Goal: Download file/media

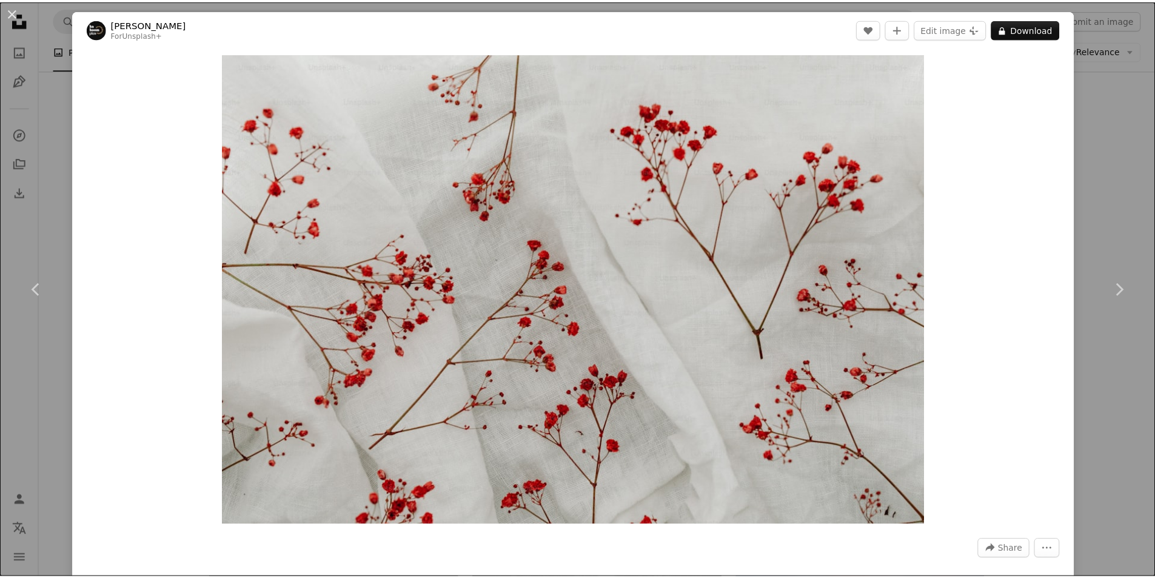
scroll to position [7973, 0]
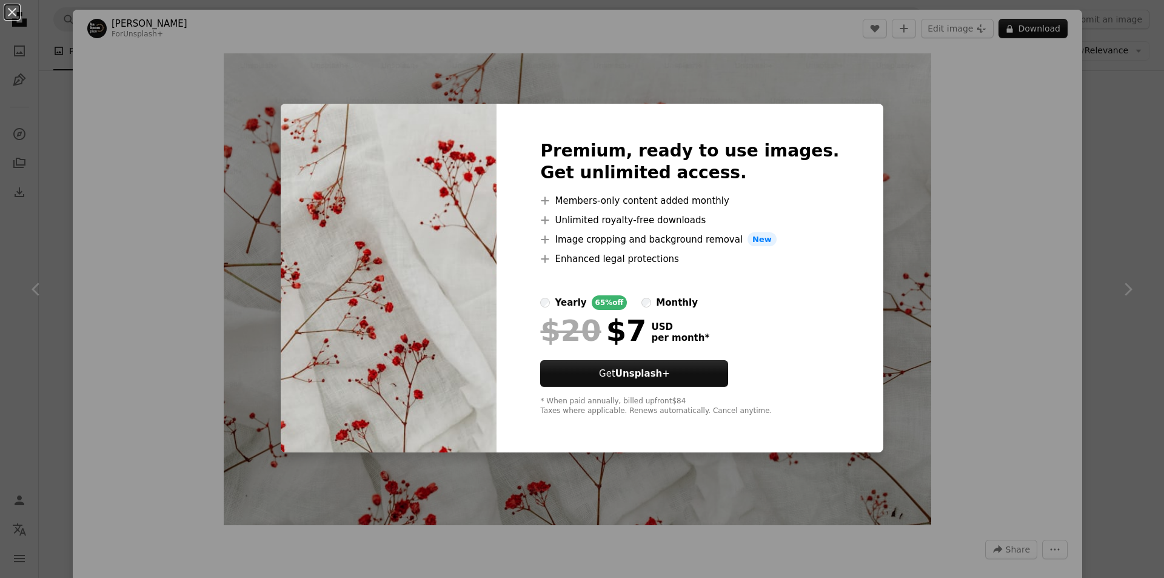
drag, startPoint x: 1078, startPoint y: 134, endPoint x: 1075, endPoint y: 127, distance: 7.7
click at [1078, 134] on div "An X shape Premium, ready to use images. Get unlimited access. A plus sign Memb…" at bounding box center [582, 289] width 1164 height 578
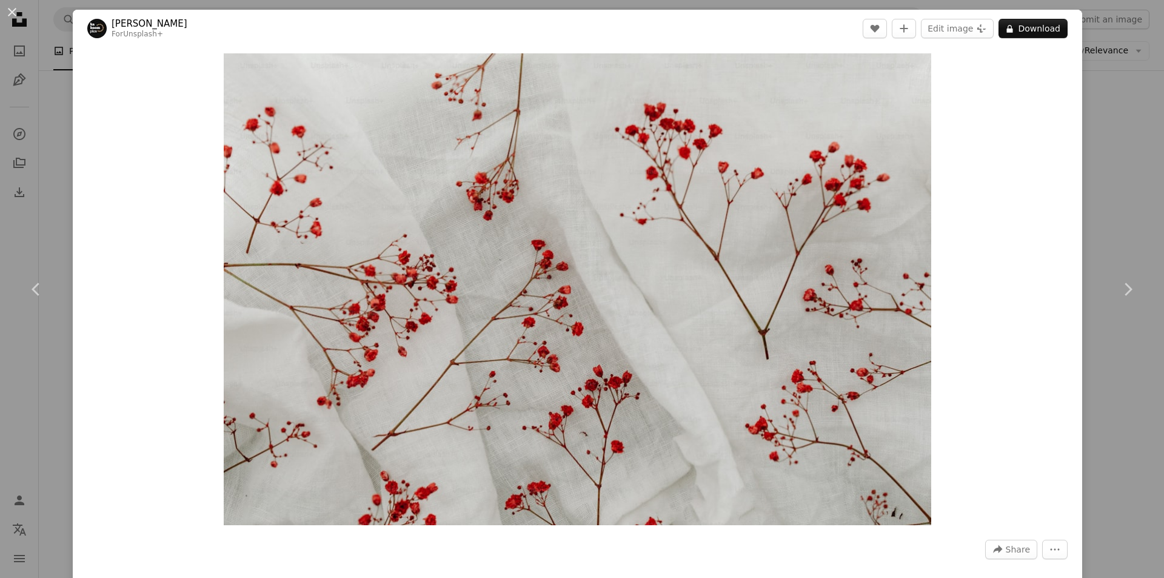
click at [1073, 126] on div "An X shape Chevron left Chevron right [PERSON_NAME] For Unsplash+ A heart A plu…" at bounding box center [582, 289] width 1164 height 578
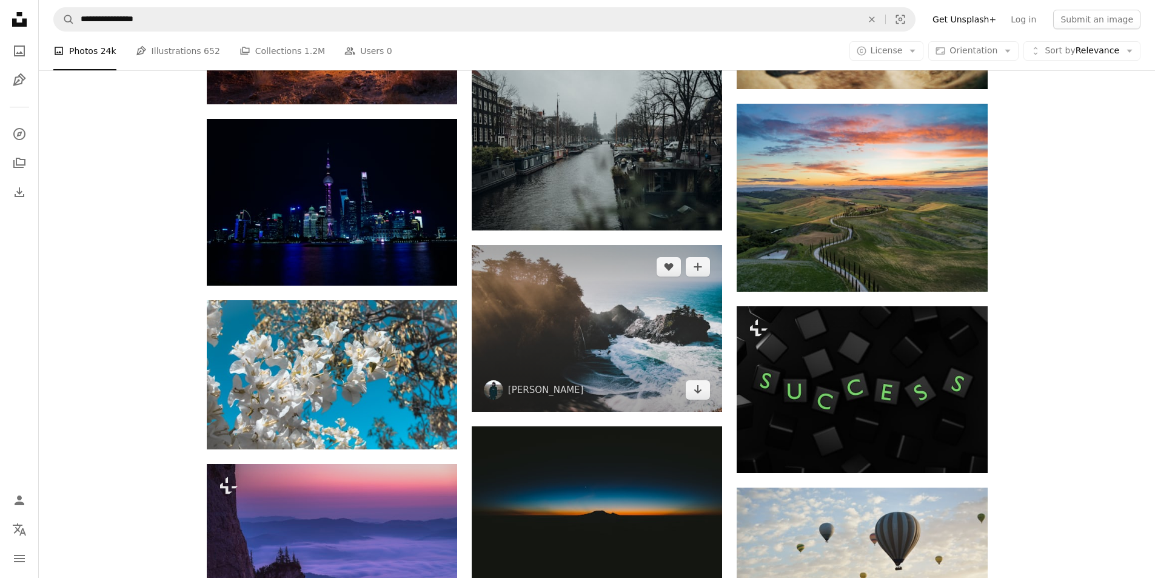
scroll to position [8276, 0]
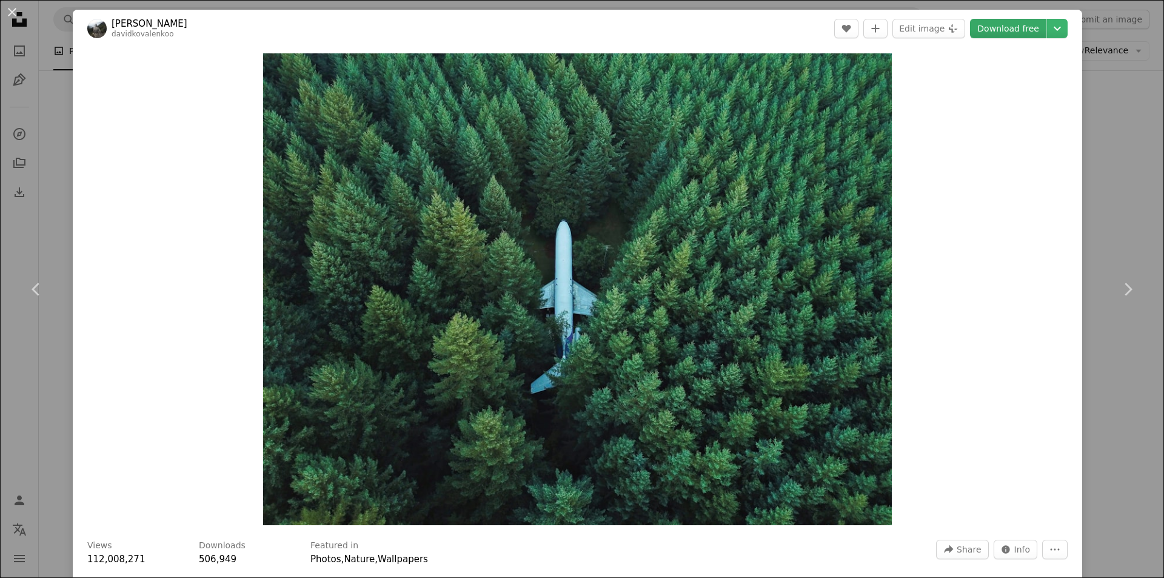
click at [998, 35] on link "Download free" at bounding box center [1008, 28] width 76 height 19
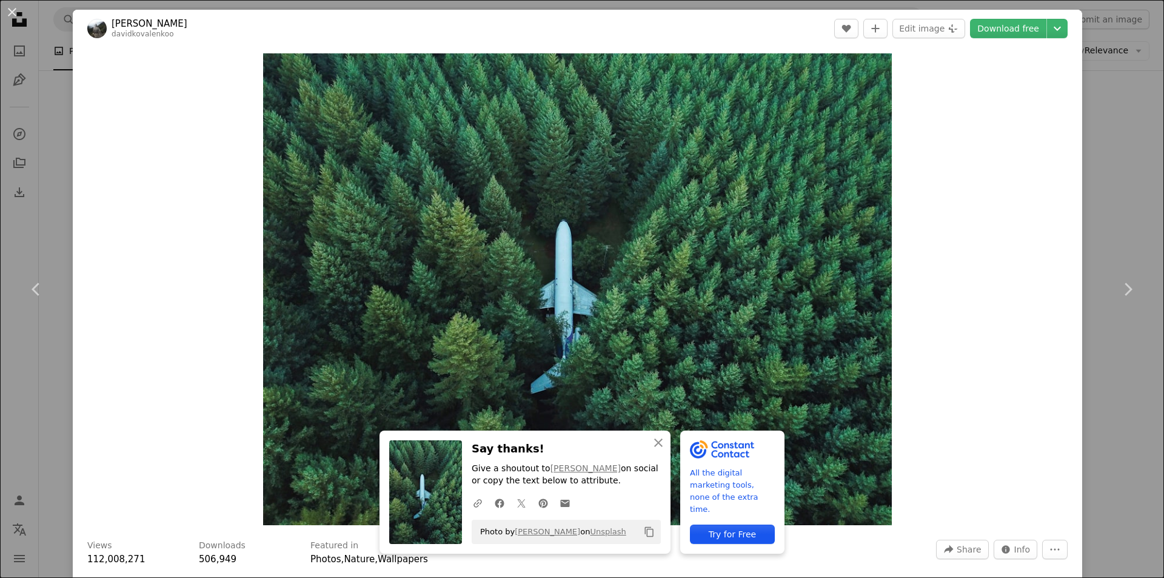
click at [1106, 168] on div "An X shape Chevron left Chevron right An X shape Close Say thanks! Give a shout…" at bounding box center [582, 289] width 1164 height 578
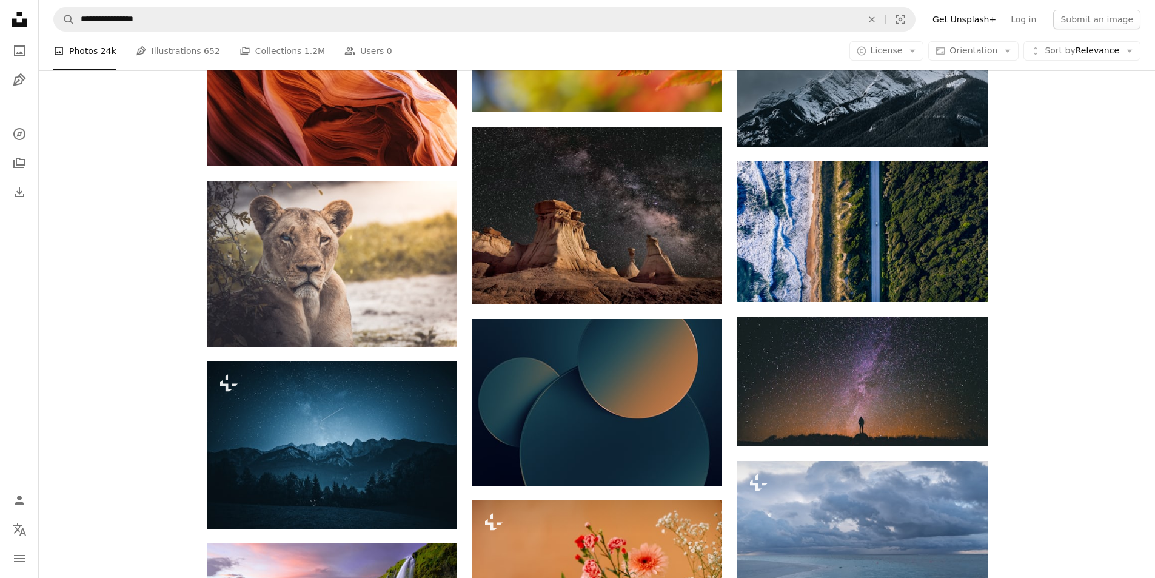
scroll to position [10034, 0]
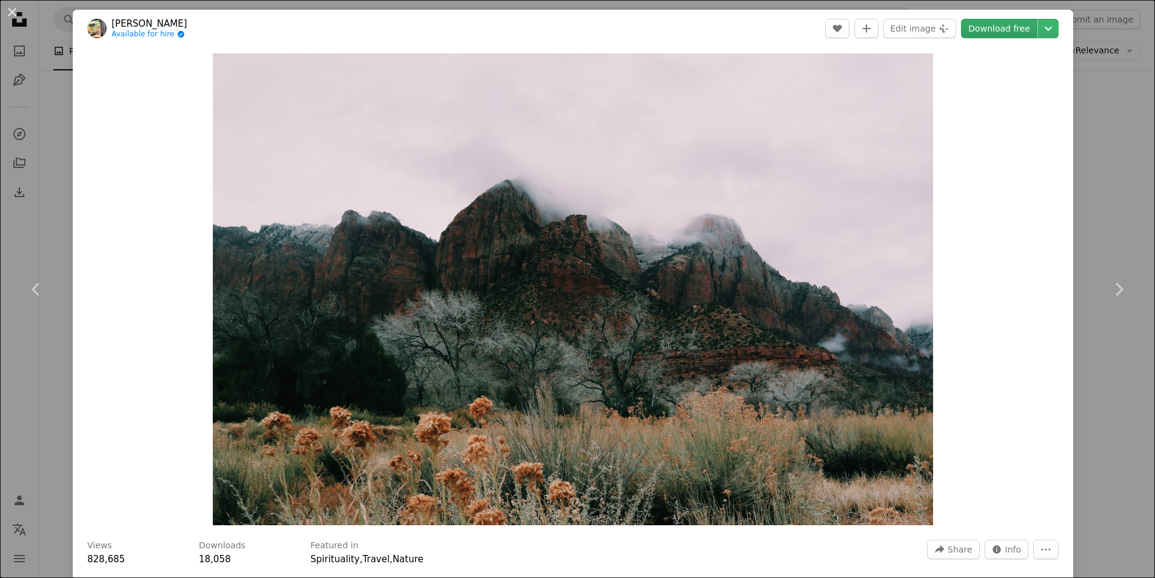
click at [1011, 33] on link "Download free" at bounding box center [999, 28] width 76 height 19
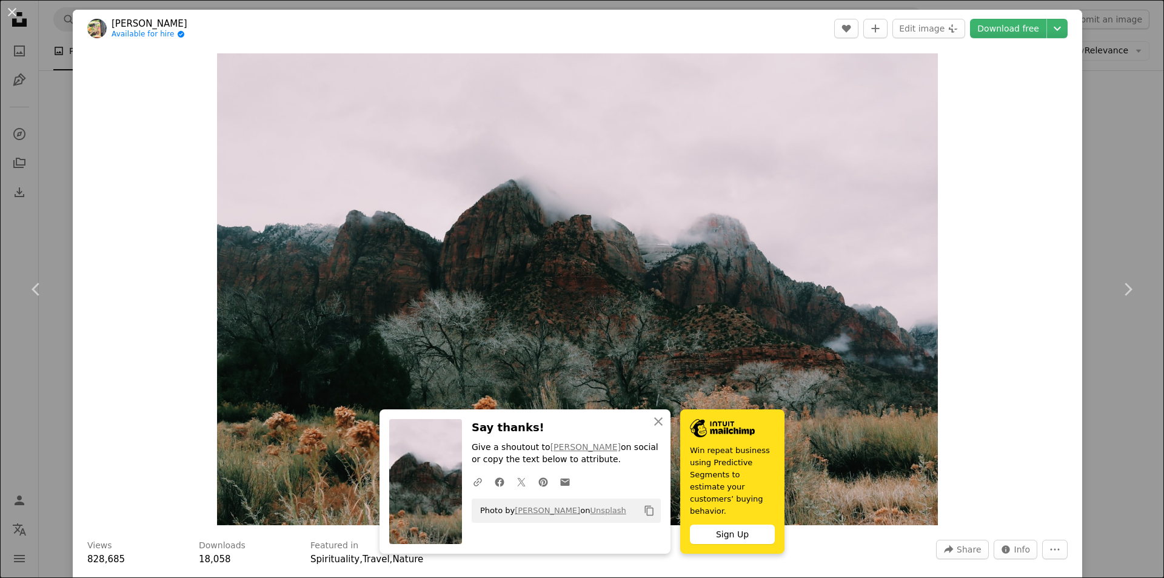
click at [1078, 133] on div "An X shape Chevron left Chevron right An X shape Close Say thanks! Give a shout…" at bounding box center [582, 289] width 1164 height 578
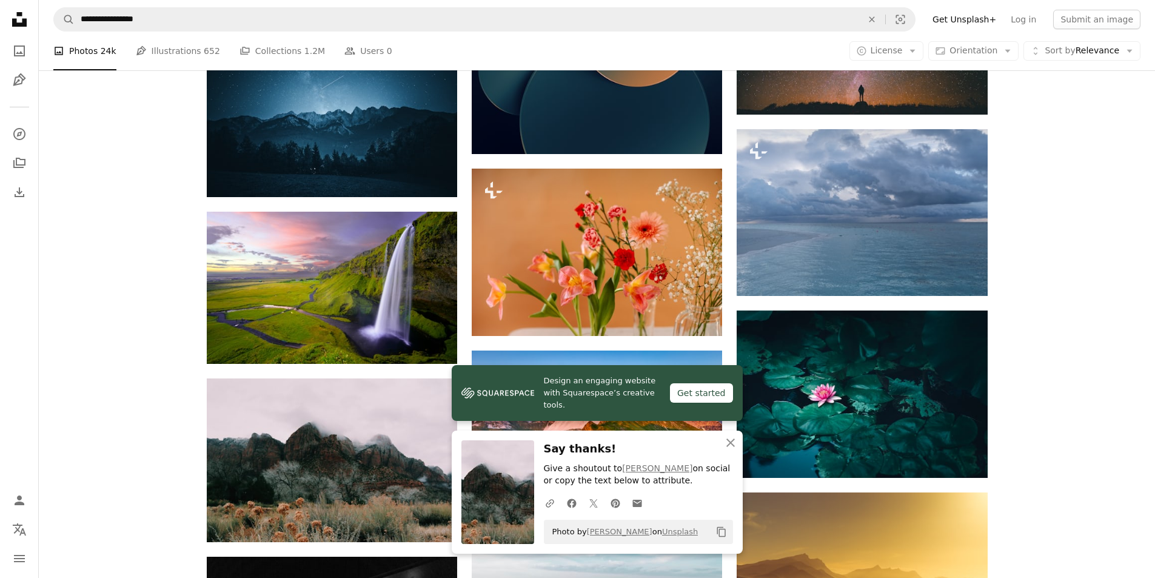
scroll to position [10337, 0]
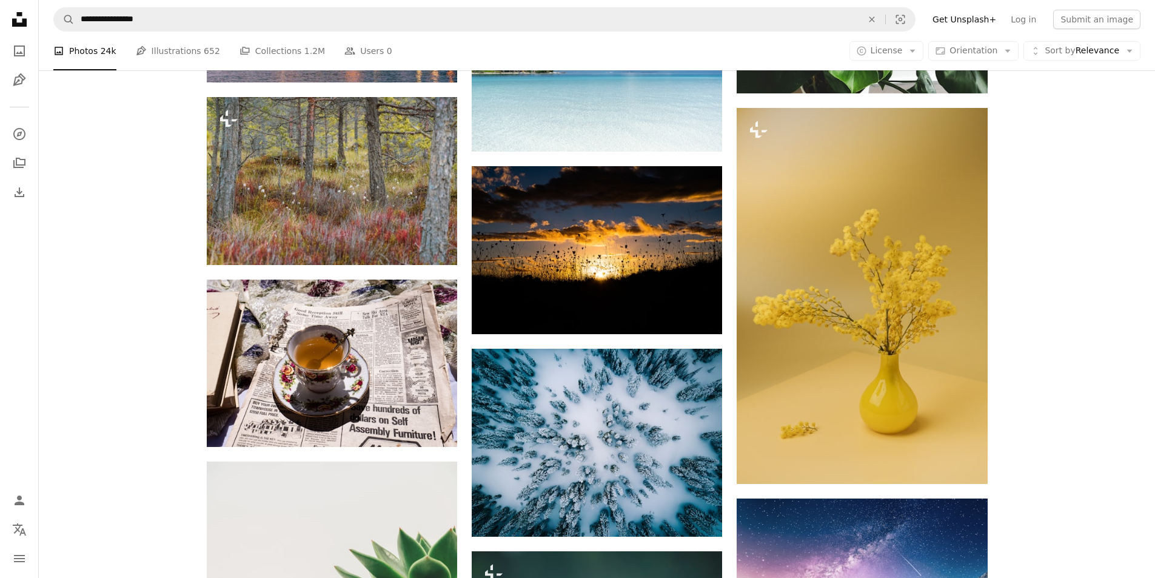
scroll to position [12458, 0]
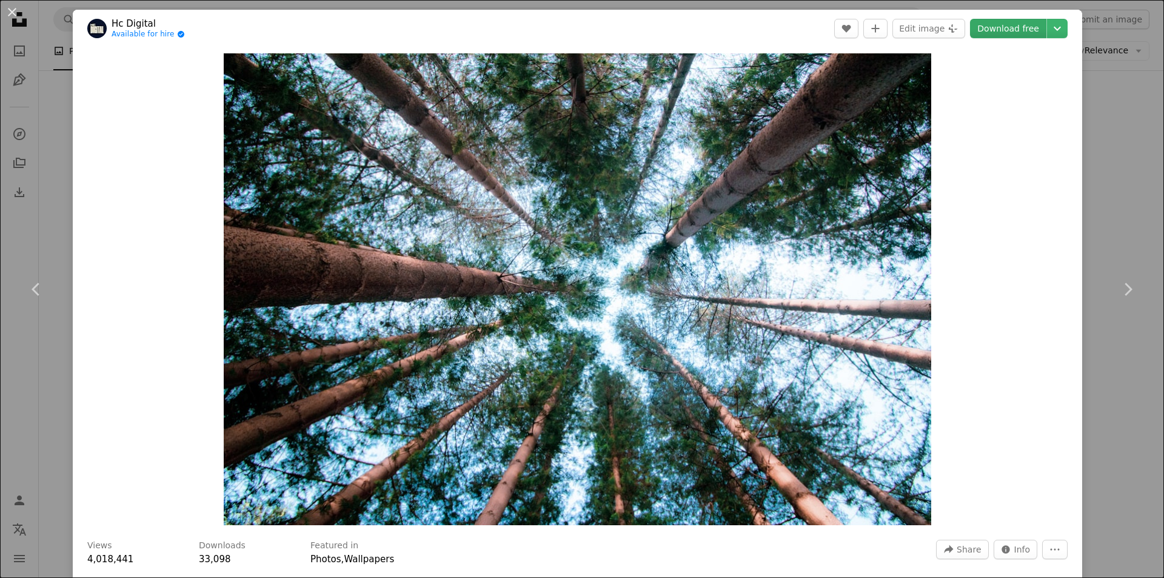
click at [994, 37] on link "Download free" at bounding box center [1008, 28] width 76 height 19
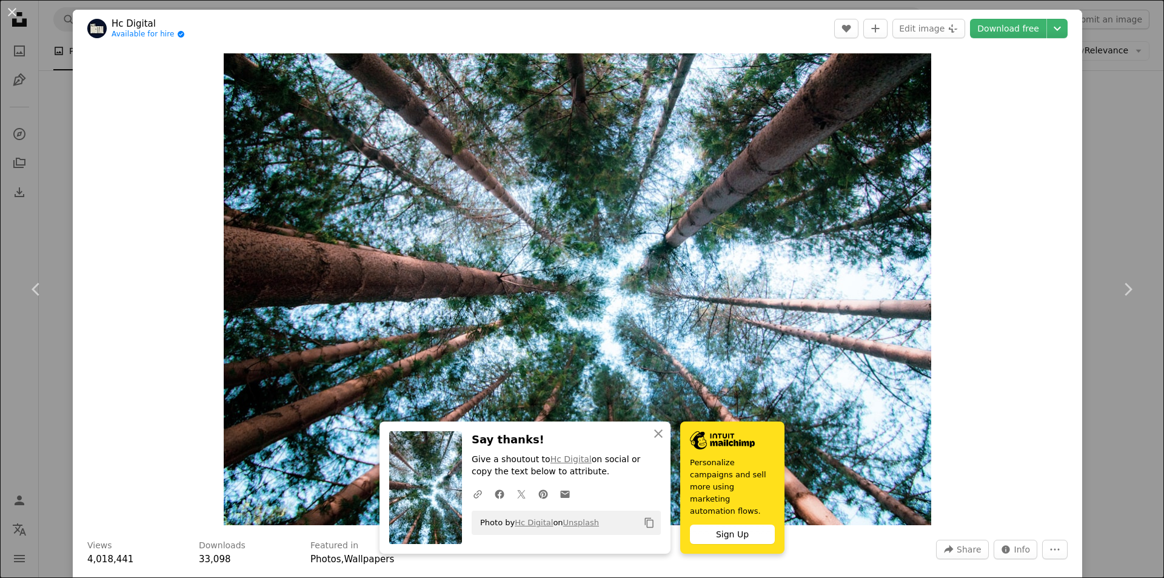
click at [1099, 153] on div "An X shape Chevron left Chevron right An X shape Close Say thanks! Give a shout…" at bounding box center [582, 289] width 1164 height 578
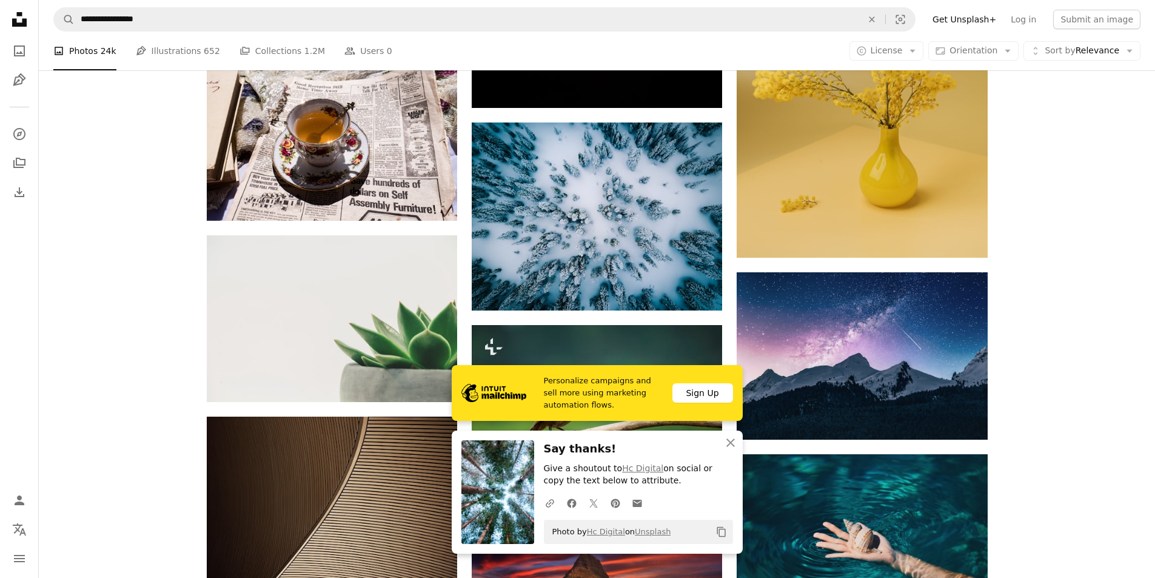
scroll to position [12762, 0]
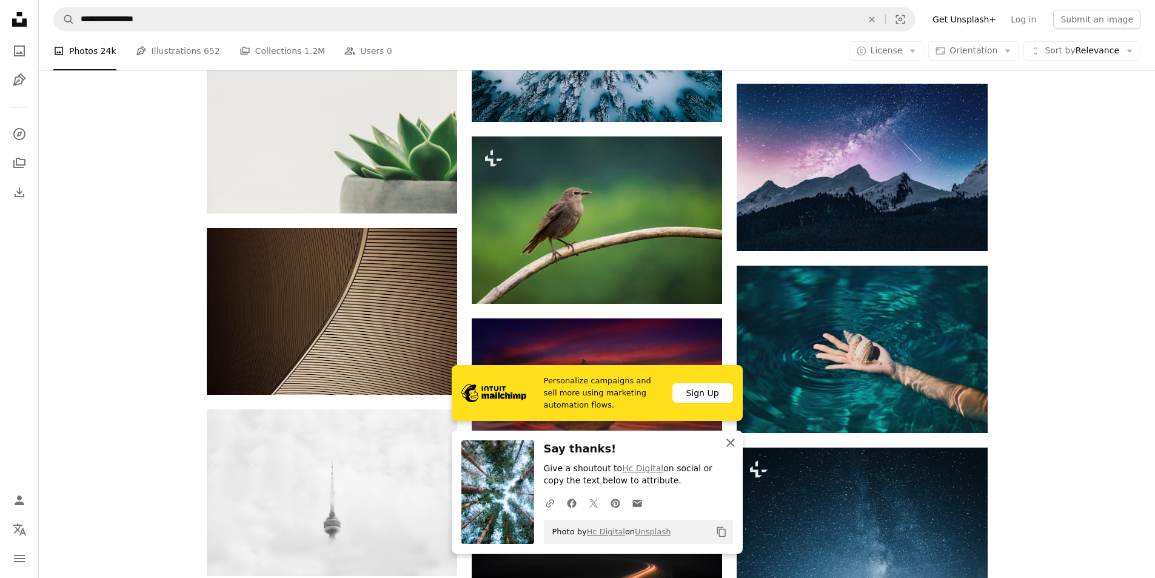
click at [729, 442] on icon "An X shape" at bounding box center [730, 442] width 15 height 15
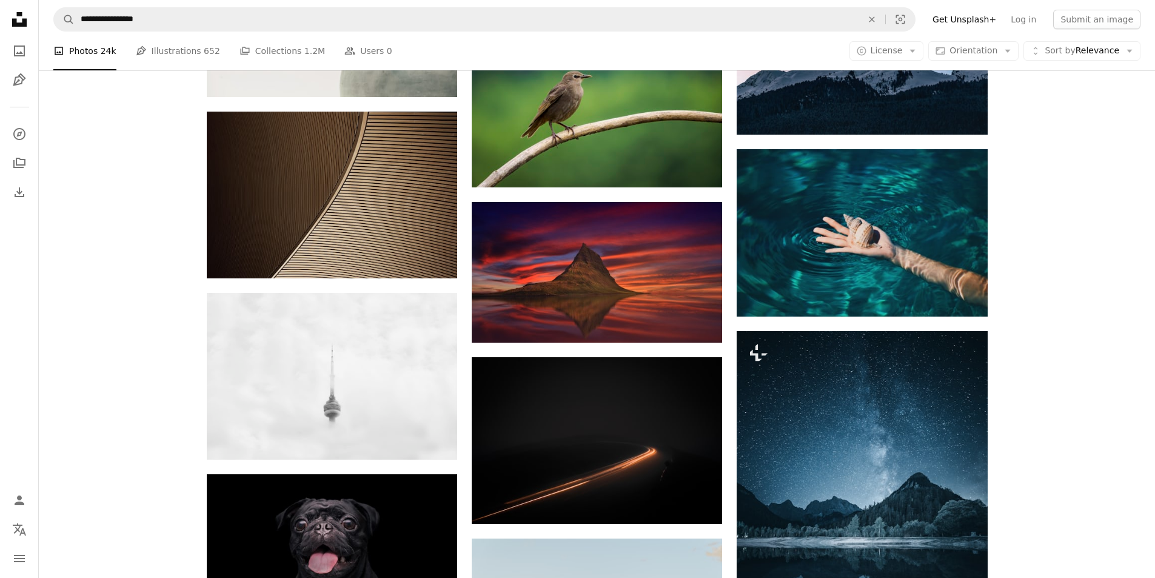
scroll to position [12883, 0]
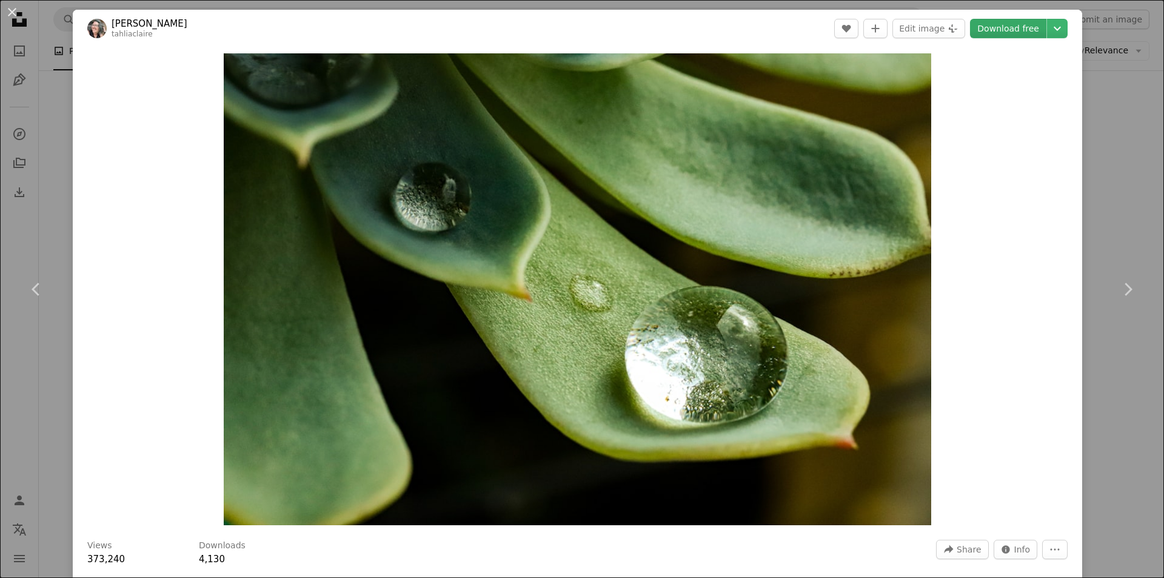
click at [996, 21] on header "[PERSON_NAME] tahliaclaire A heart A plus sign Edit image Plus sign for Unsplas…" at bounding box center [577, 29] width 1009 height 38
click at [997, 21] on link "Download free" at bounding box center [1008, 28] width 76 height 19
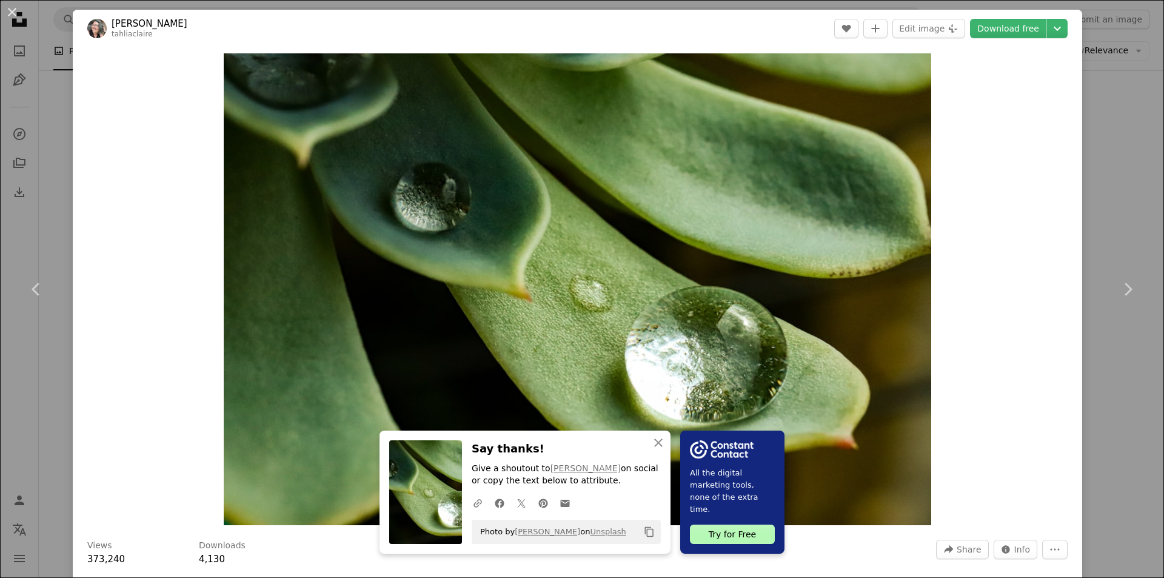
click at [1104, 141] on div "An X shape Chevron left Chevron right An X shape Close Say thanks! Give a shout…" at bounding box center [582, 289] width 1164 height 578
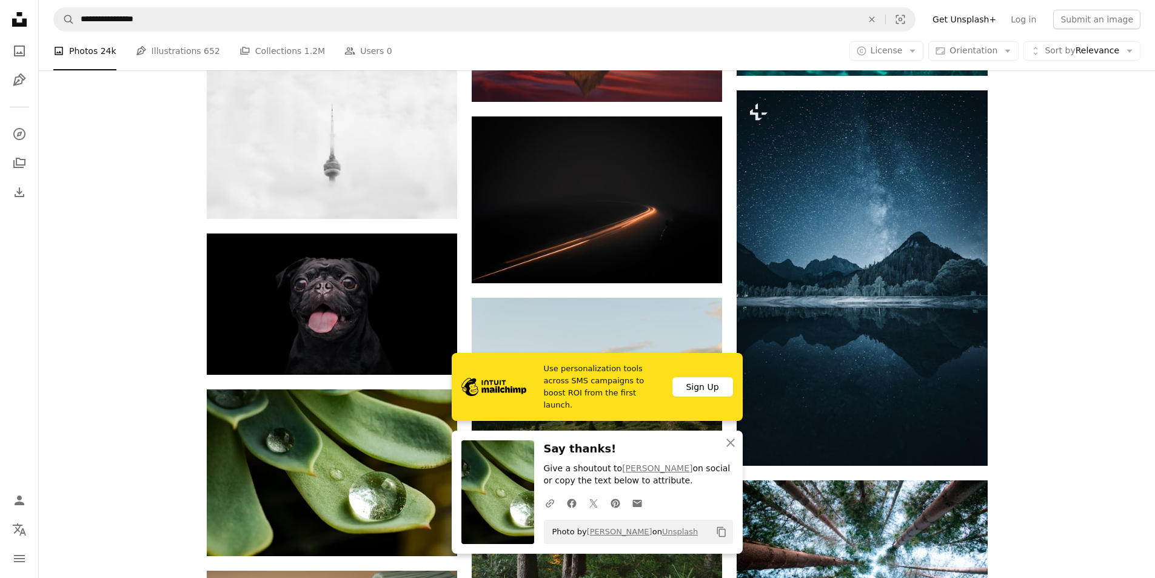
scroll to position [13125, 0]
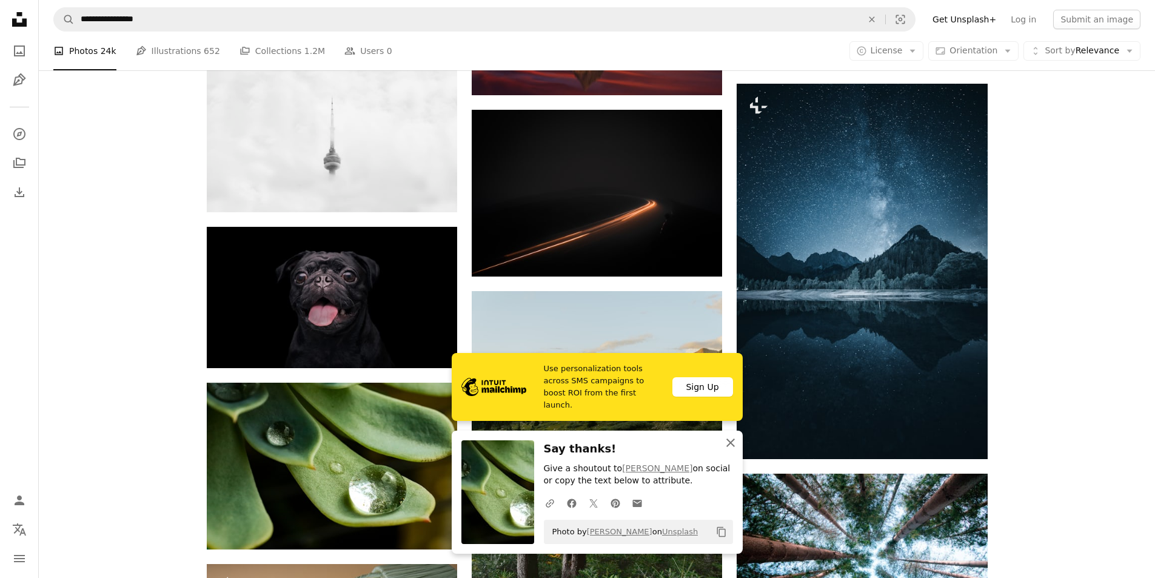
click at [725, 439] on icon "An X shape" at bounding box center [730, 442] width 15 height 15
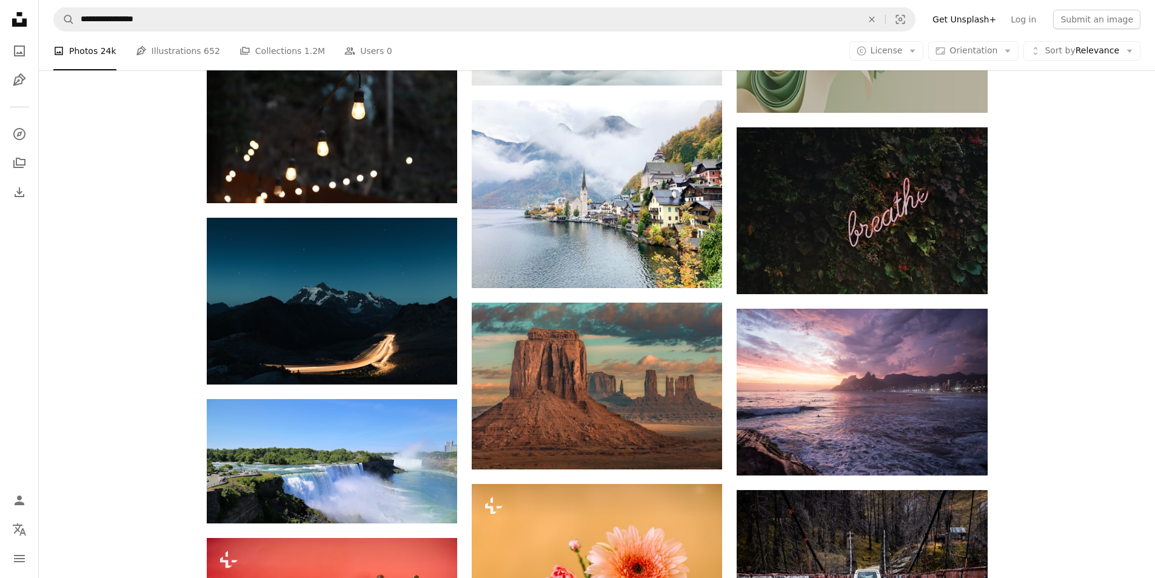
scroll to position [13853, 0]
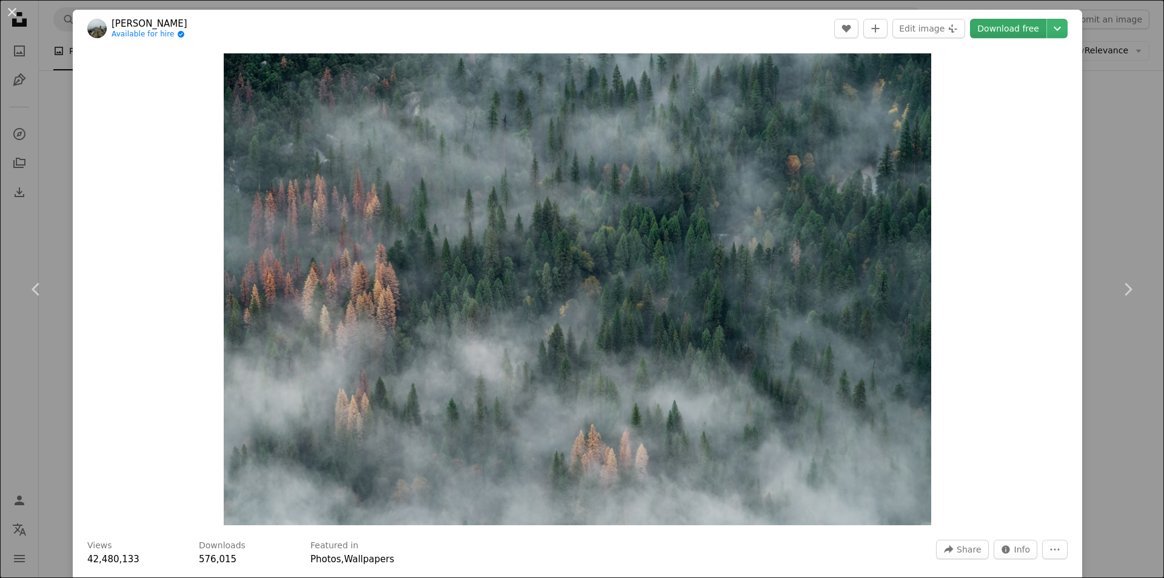
click at [1002, 28] on link "Download free" at bounding box center [1008, 28] width 76 height 19
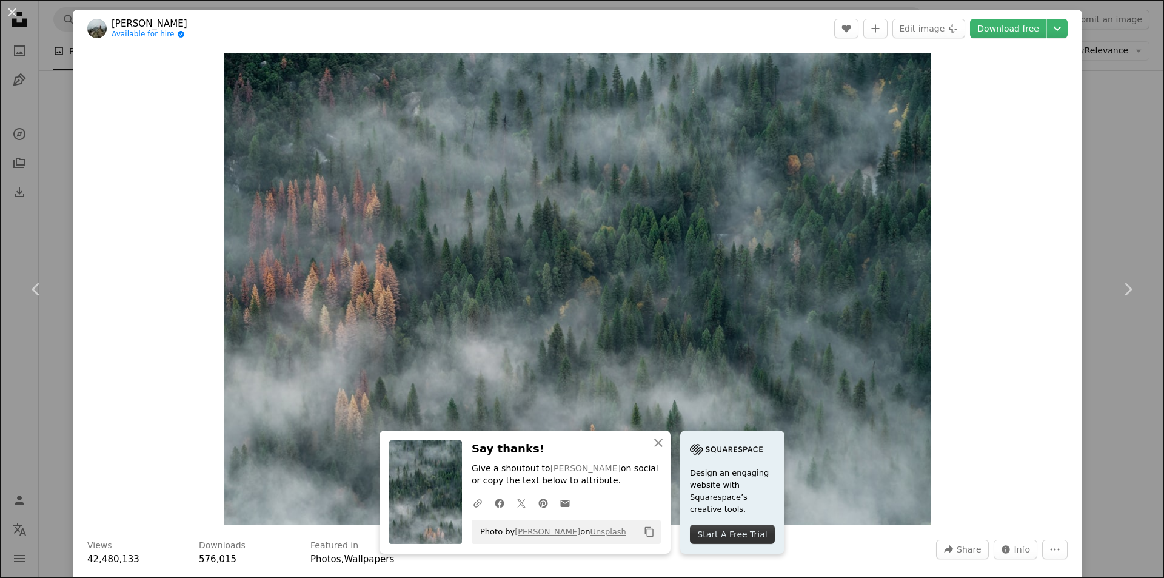
drag, startPoint x: 1049, startPoint y: 138, endPoint x: 1060, endPoint y: 138, distance: 10.9
click at [1049, 138] on div "Zoom in" at bounding box center [577, 289] width 1009 height 484
click at [1078, 135] on div "An X shape Chevron left Chevron right An X shape Close Say thanks! Give a shout…" at bounding box center [582, 289] width 1164 height 578
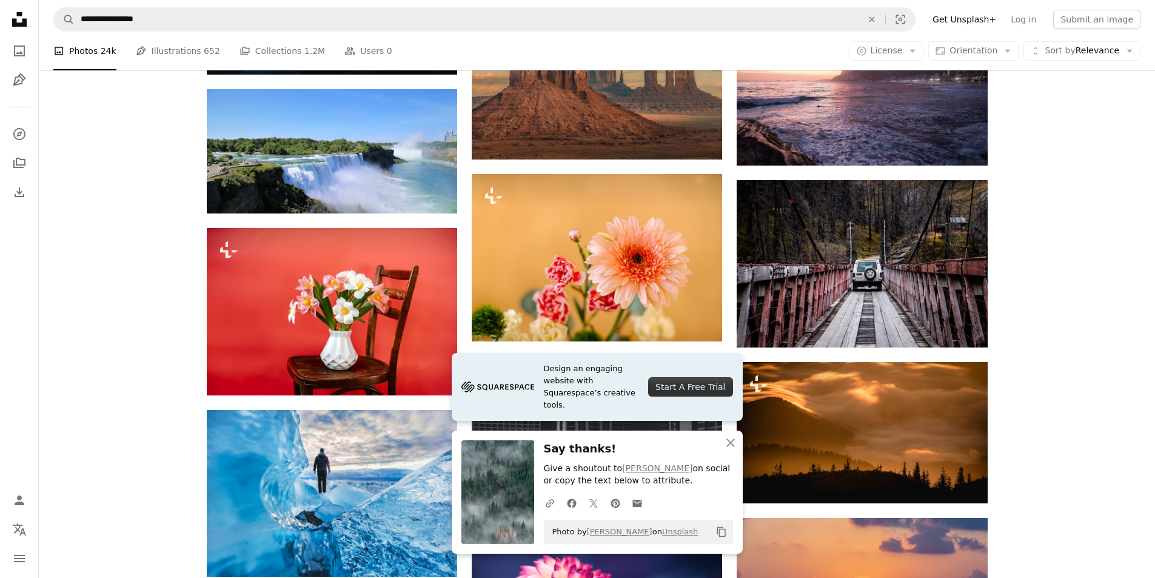
scroll to position [14156, 0]
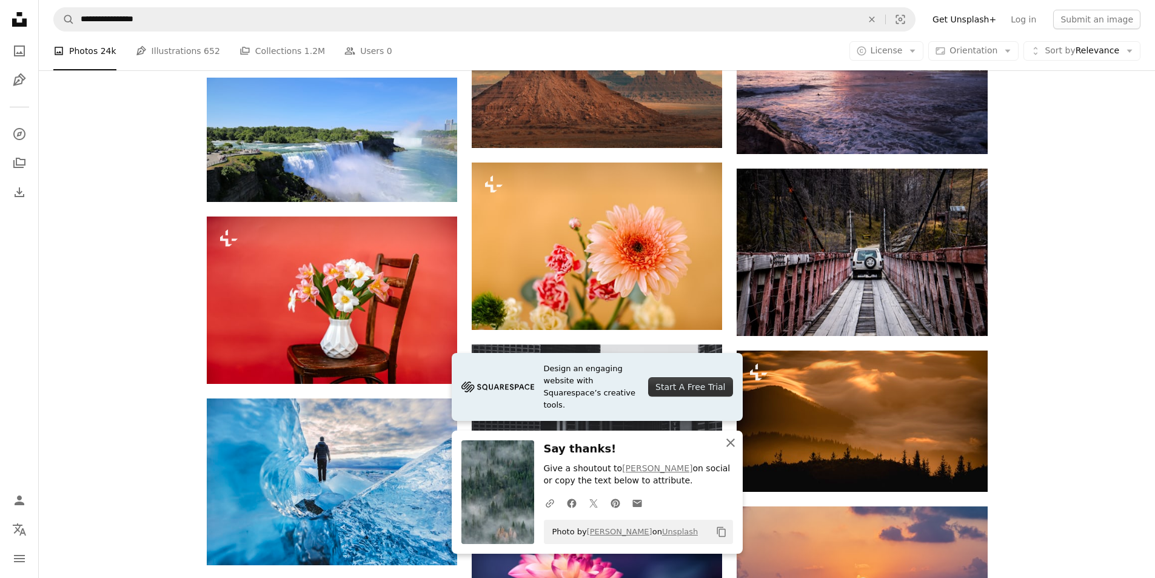
click at [734, 446] on icon "An X shape" at bounding box center [730, 442] width 15 height 15
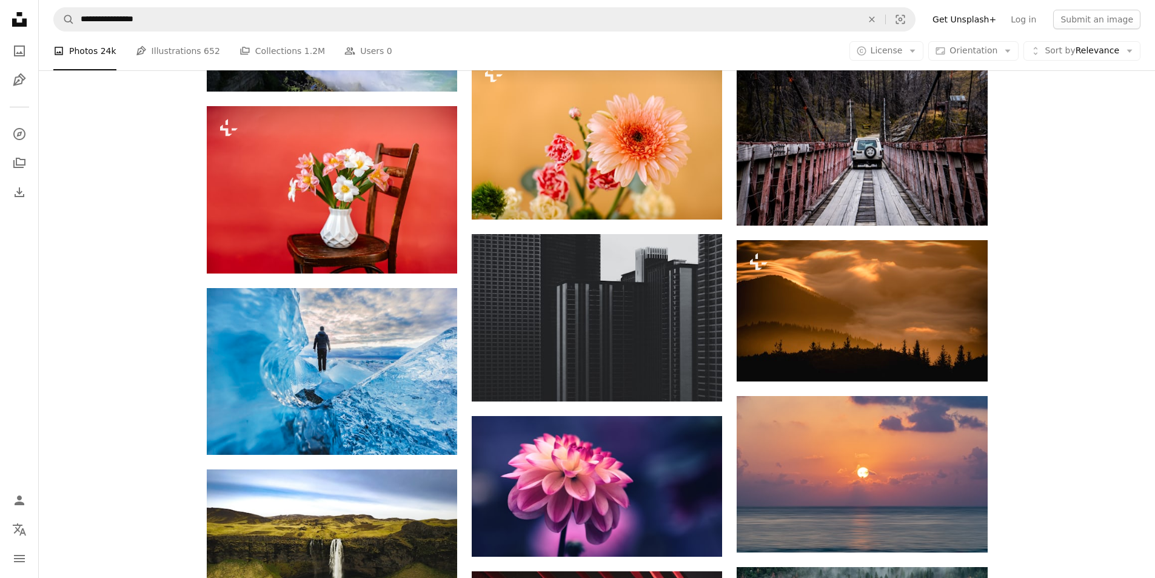
scroll to position [14277, 0]
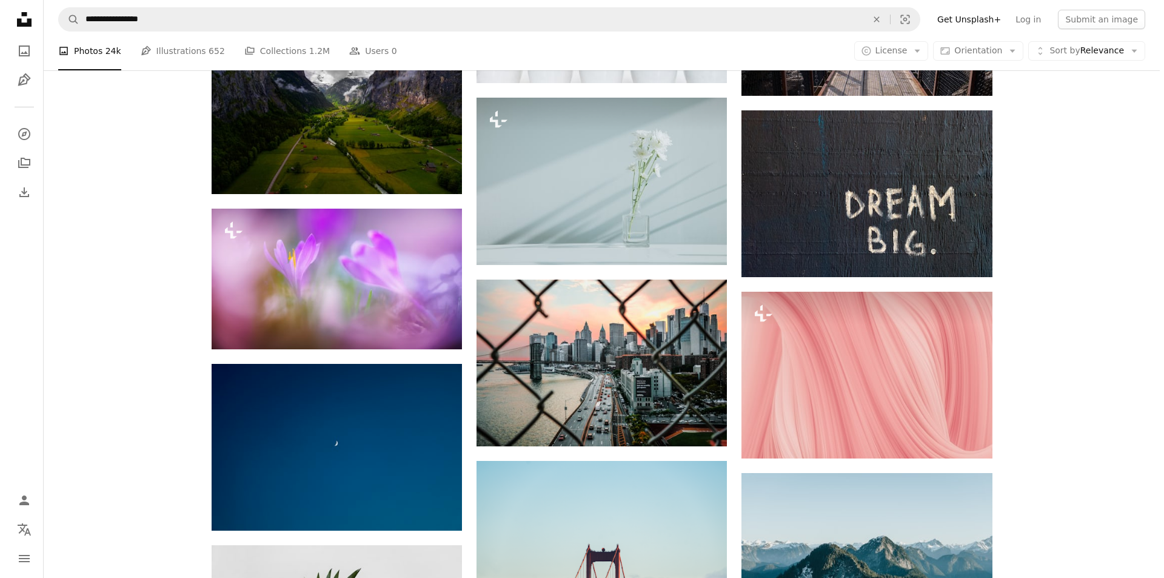
scroll to position [15731, 0]
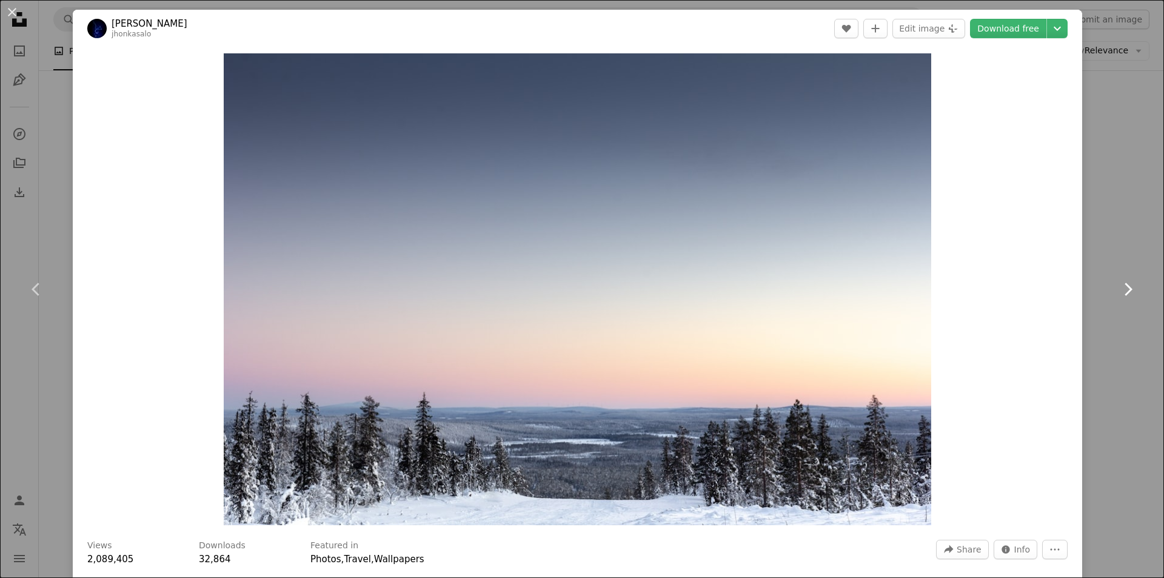
click at [1108, 285] on link "Chevron right" at bounding box center [1127, 289] width 73 height 116
click at [1097, 221] on div "An X shape Chevron left Chevron right [PERSON_NAME] jhonkasalo A heart A plus s…" at bounding box center [582, 289] width 1164 height 578
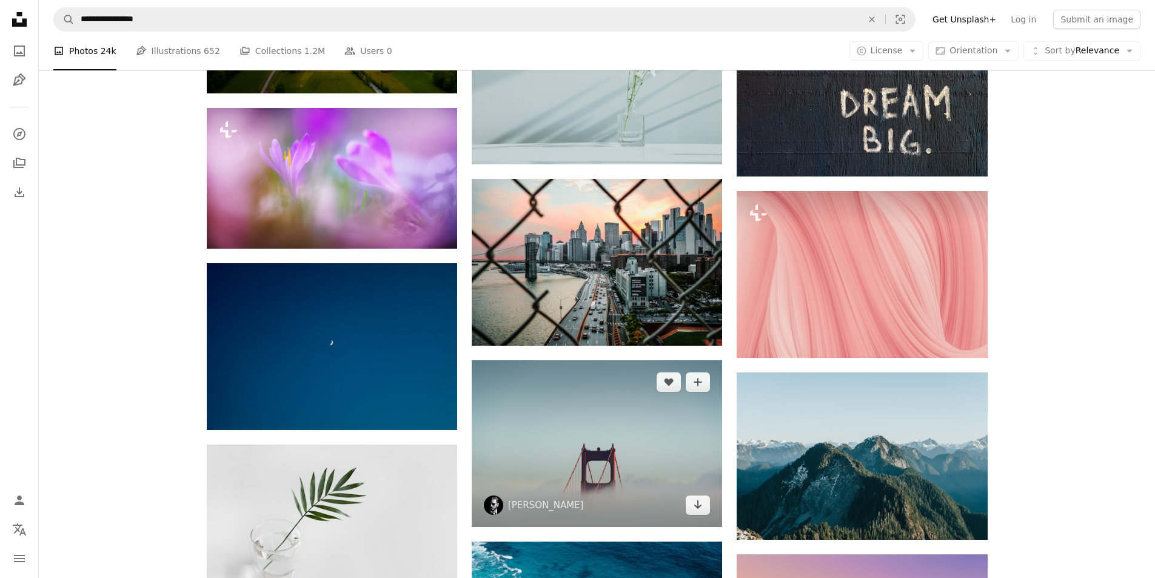
click at [697, 360] on img at bounding box center [597, 443] width 250 height 167
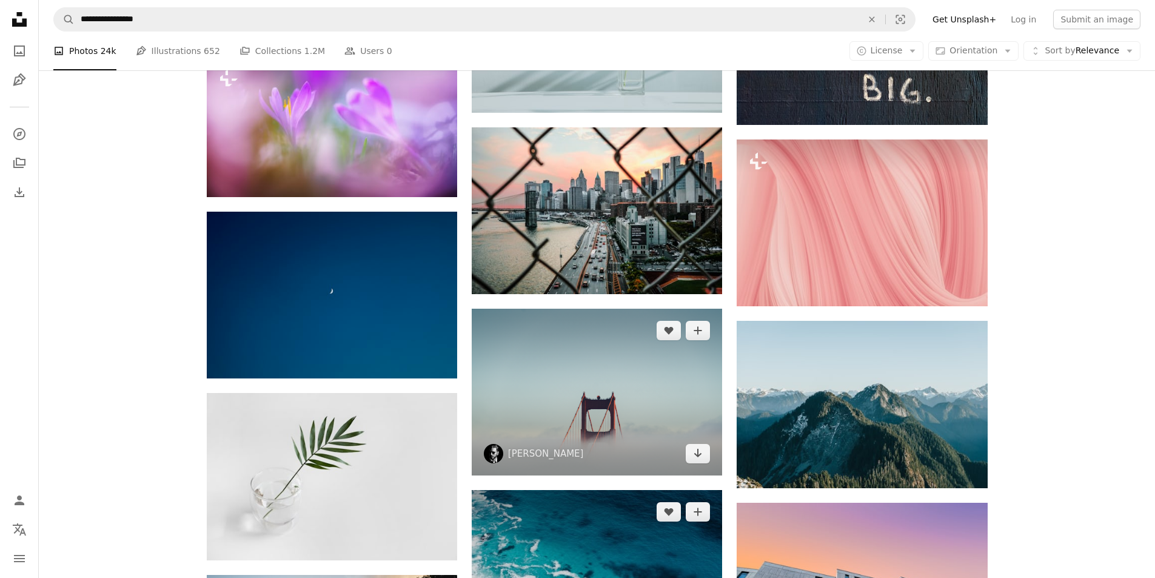
scroll to position [15853, 0]
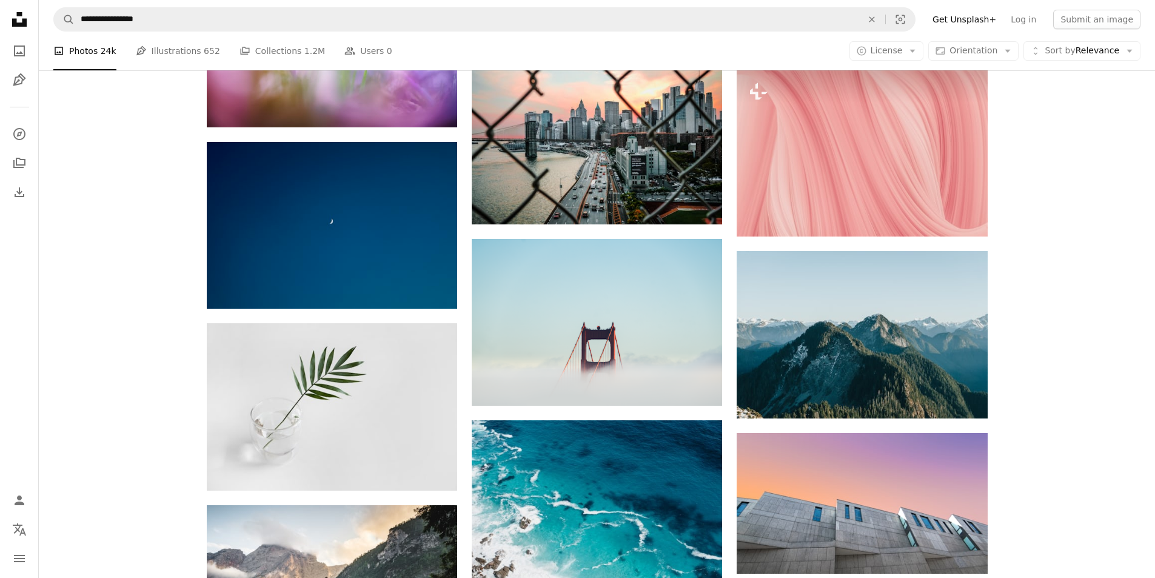
drag, startPoint x: 121, startPoint y: 380, endPoint x: 141, endPoint y: 373, distance: 21.9
